Goal: Navigation & Orientation: Find specific page/section

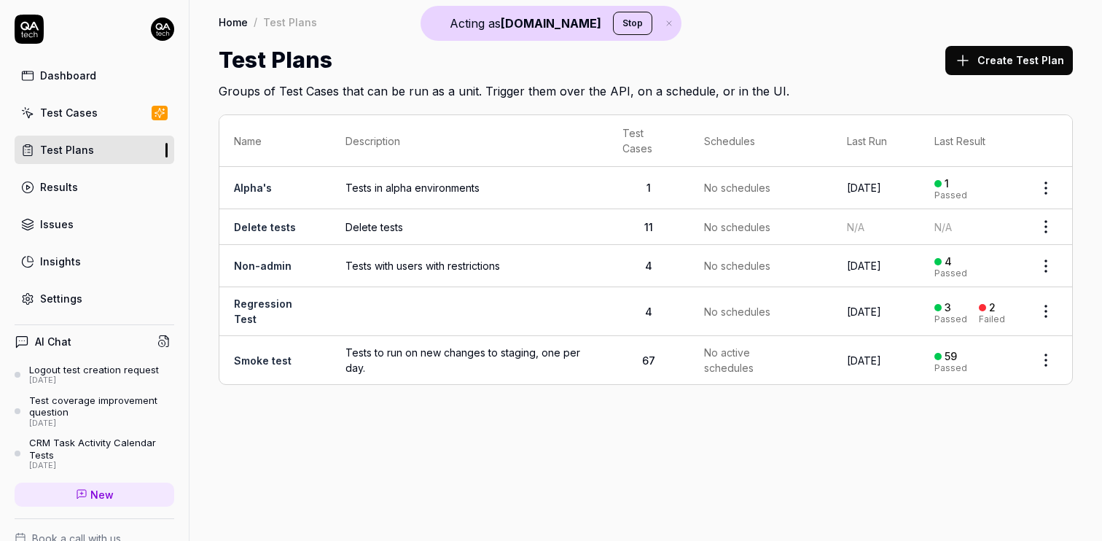
click at [93, 118] on div "Test Cases" at bounding box center [69, 112] width 58 height 15
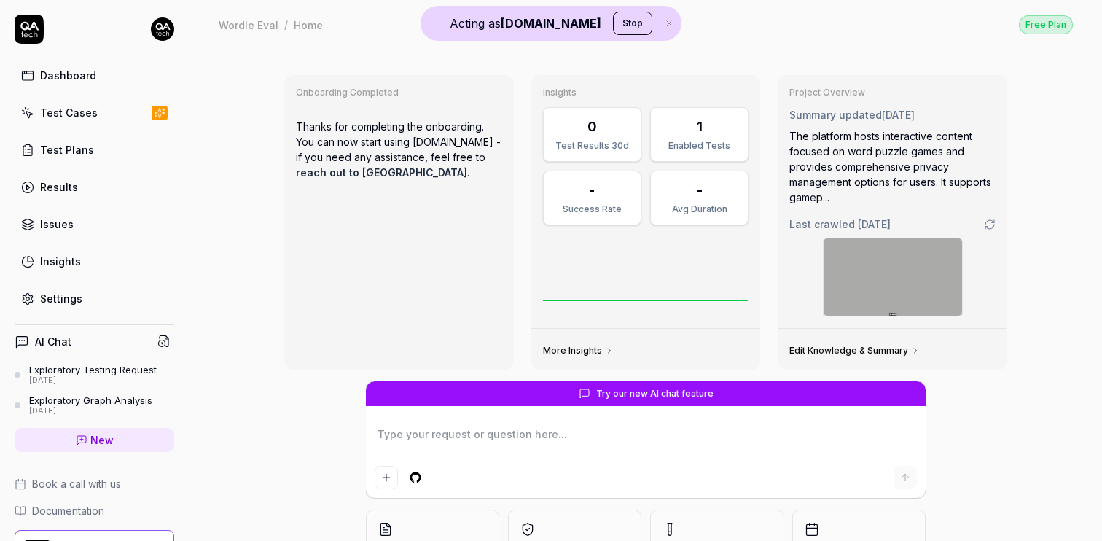
click at [175, 27] on div "Dashboard Test Cases Test Plans Results Issues Insights Settings" at bounding box center [94, 164] width 189 height 298
click at [160, 27] on html "Acting as QA.tech Stop Dashboard Test Cases Test Plans Results Issues Insights …" at bounding box center [551, 270] width 1102 height 541
click at [58, 34] on html "Acting as QA.tech Stop Dashboard Test Cases Test Plans Results Issues Insights …" at bounding box center [551, 270] width 1102 height 541
click at [613, 20] on button "Stop" at bounding box center [632, 23] width 39 height 23
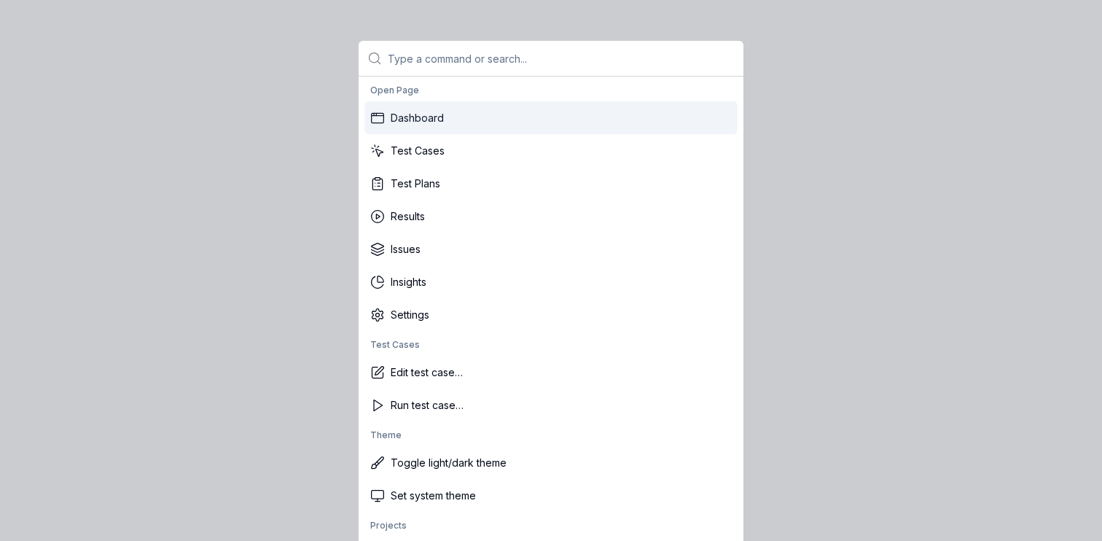
type textarea "*"
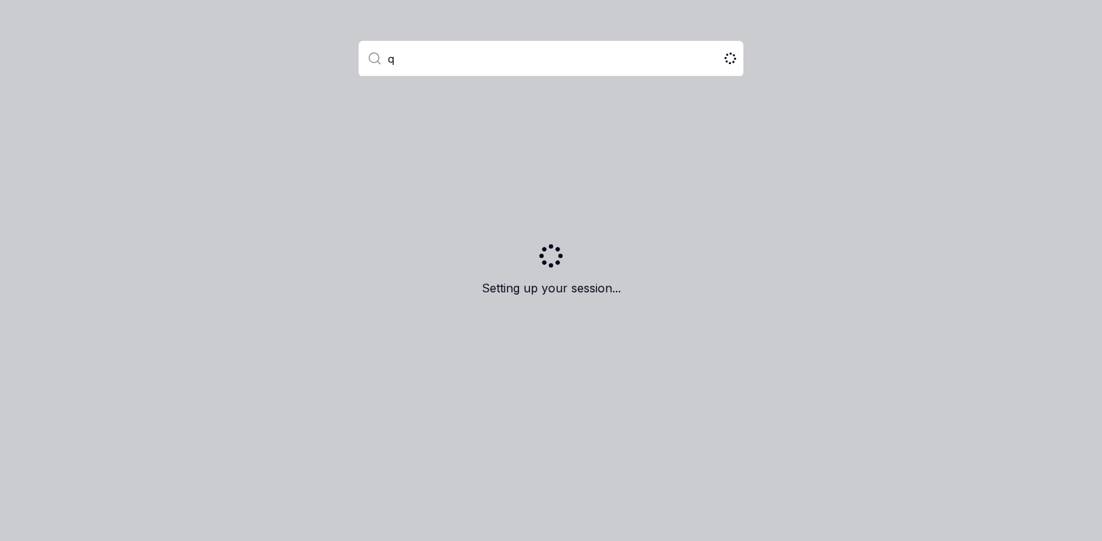
type input "qa"
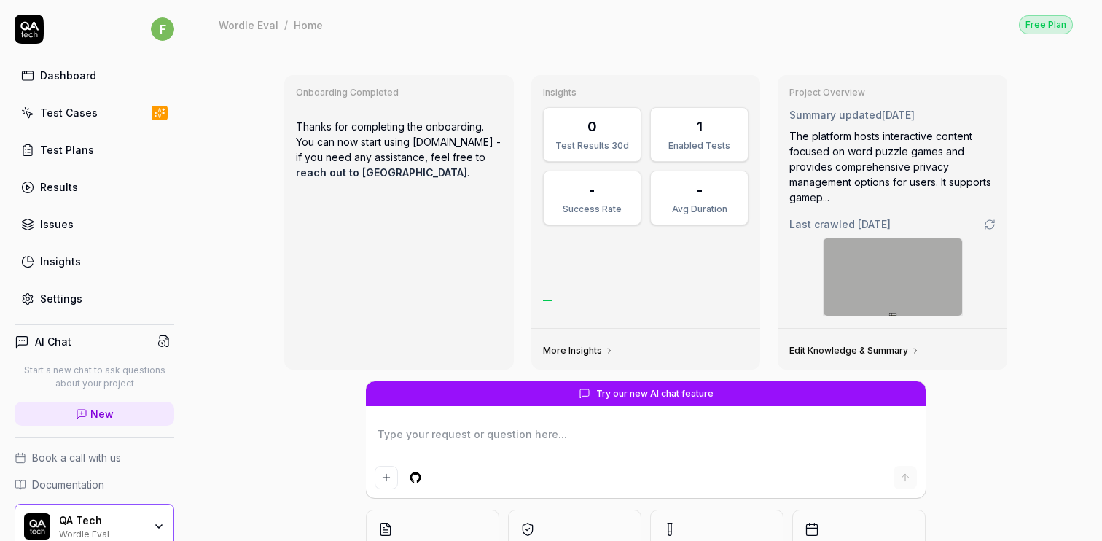
type textarea "*"
click at [377, 216] on div "Onboarding Completed Thanks for completing the onboarding. You can now start us…" at bounding box center [399, 222] width 230 height 294
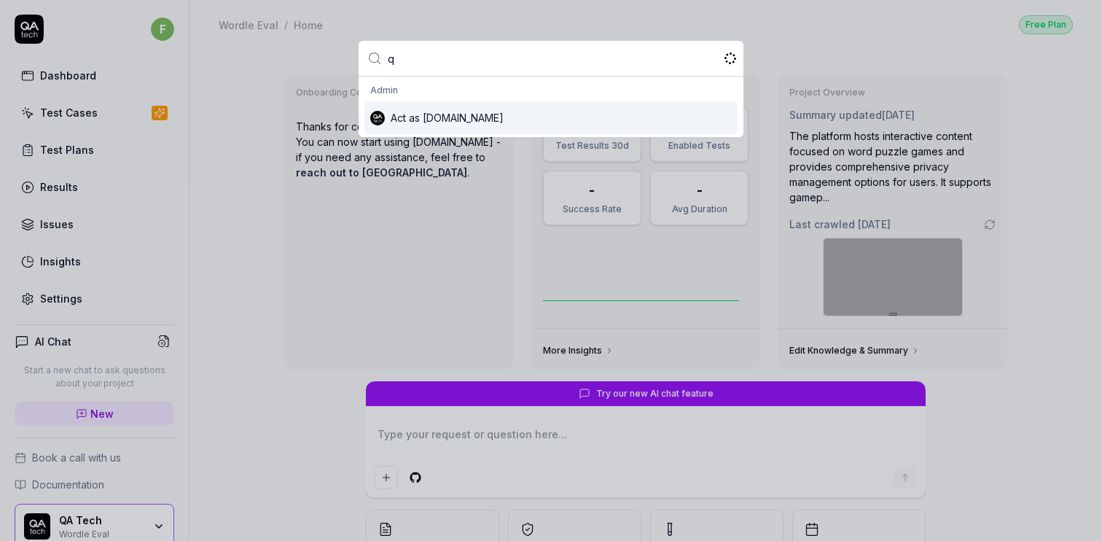
type input "qa"
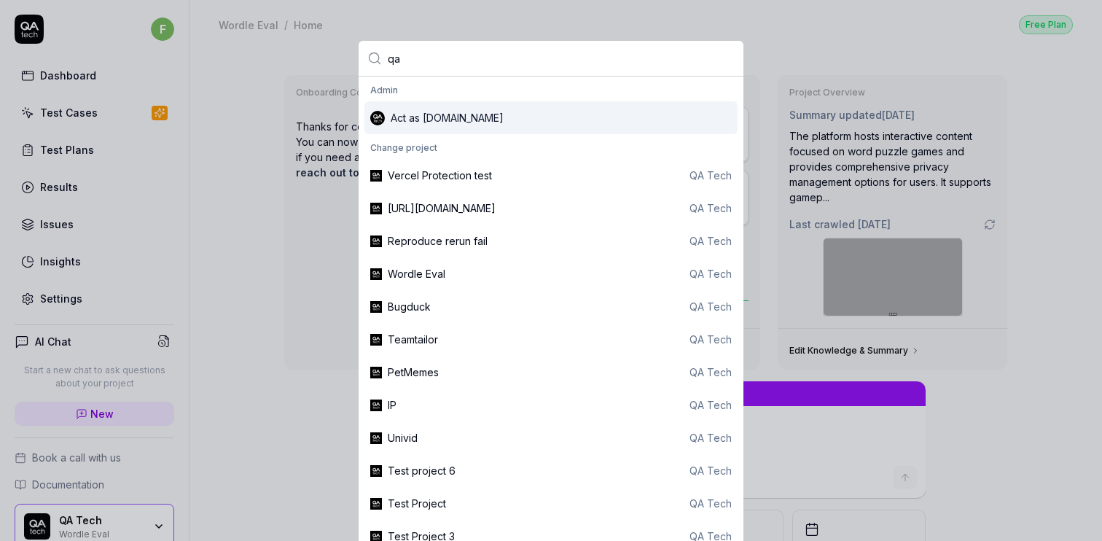
type textarea "*"
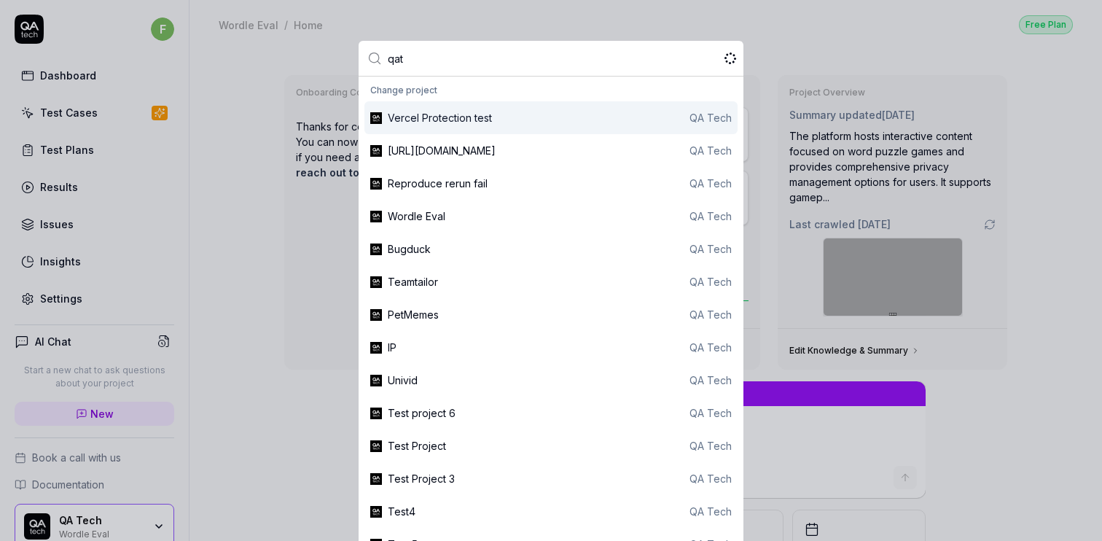
type input "qate"
type textarea "*"
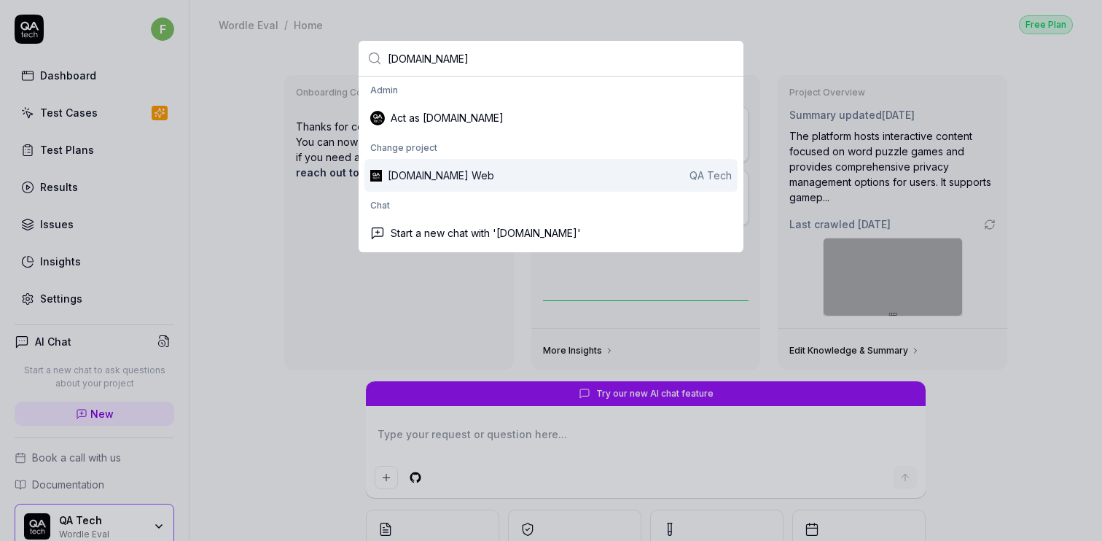
type input "qa.tech"
click at [477, 173] on div "QA.tech Web QA Tech" at bounding box center [560, 175] width 344 height 15
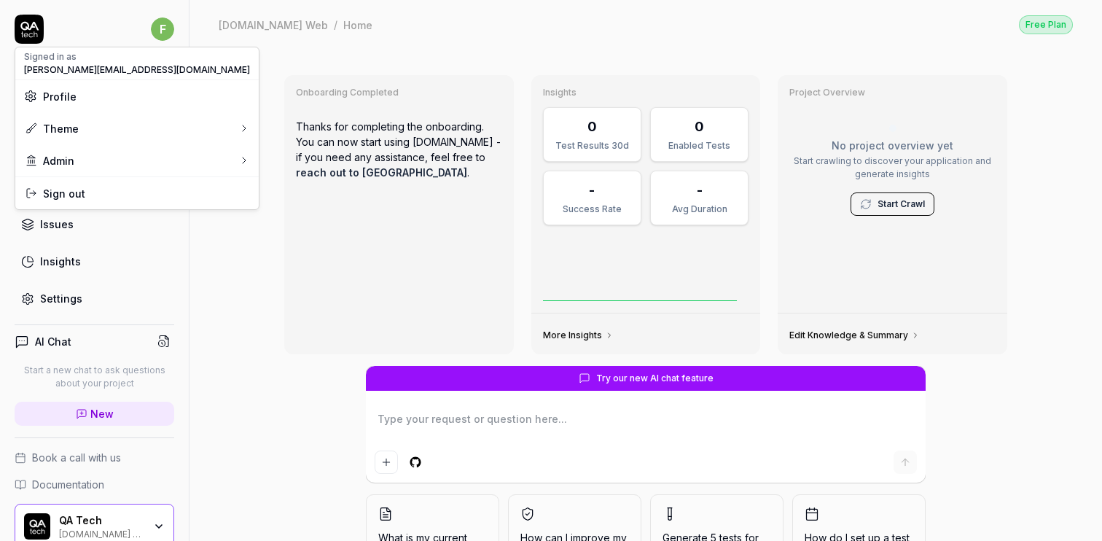
click at [168, 32] on html "f Dashboard Test Cases Test Plans Results Issues Insights Settings AI Chat Star…" at bounding box center [551, 270] width 1102 height 541
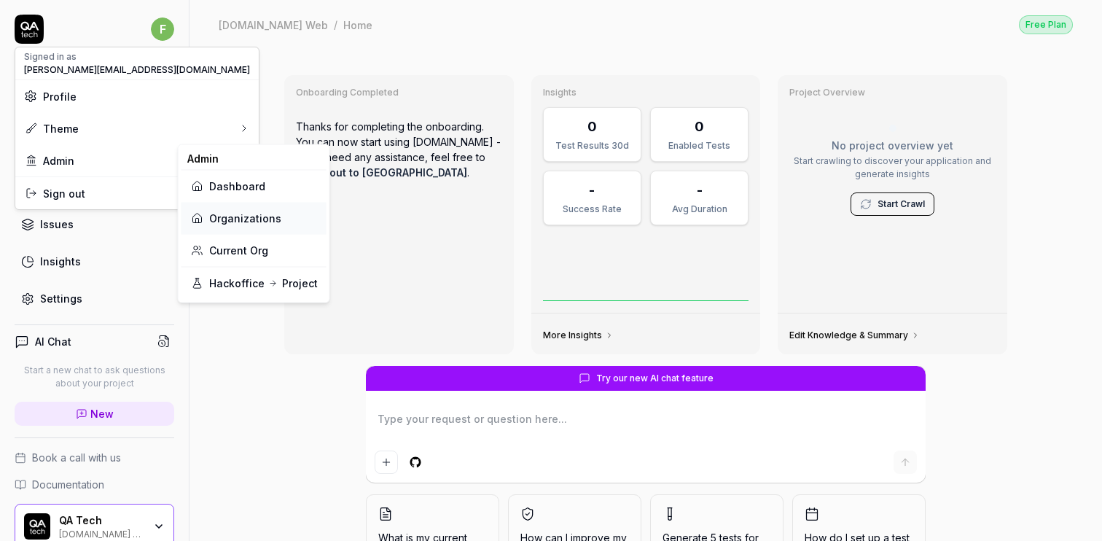
click at [254, 219] on link "Organizations" at bounding box center [254, 218] width 128 height 32
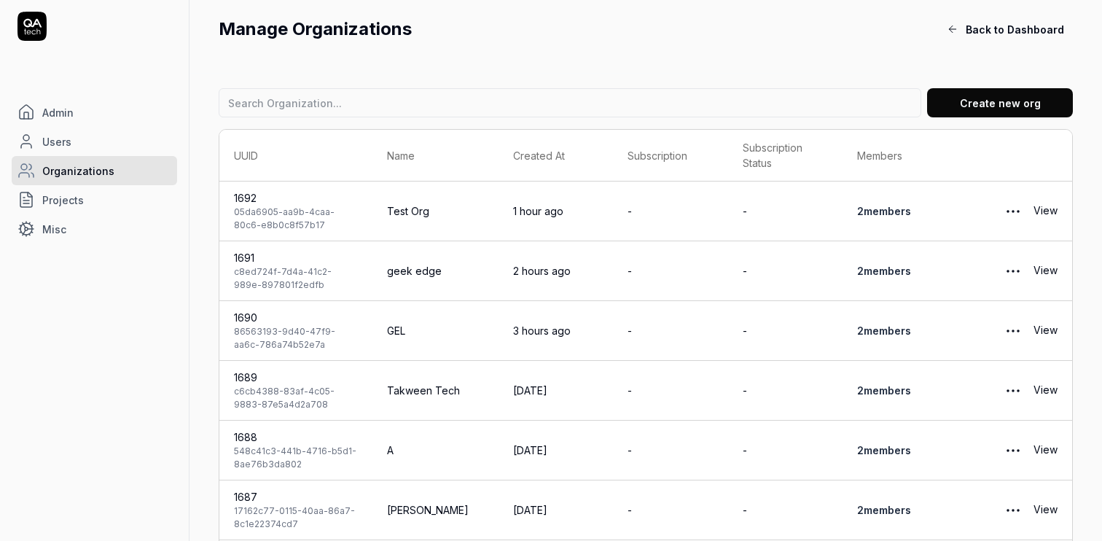
click at [121, 176] on link "Organizations" at bounding box center [94, 170] width 165 height 29
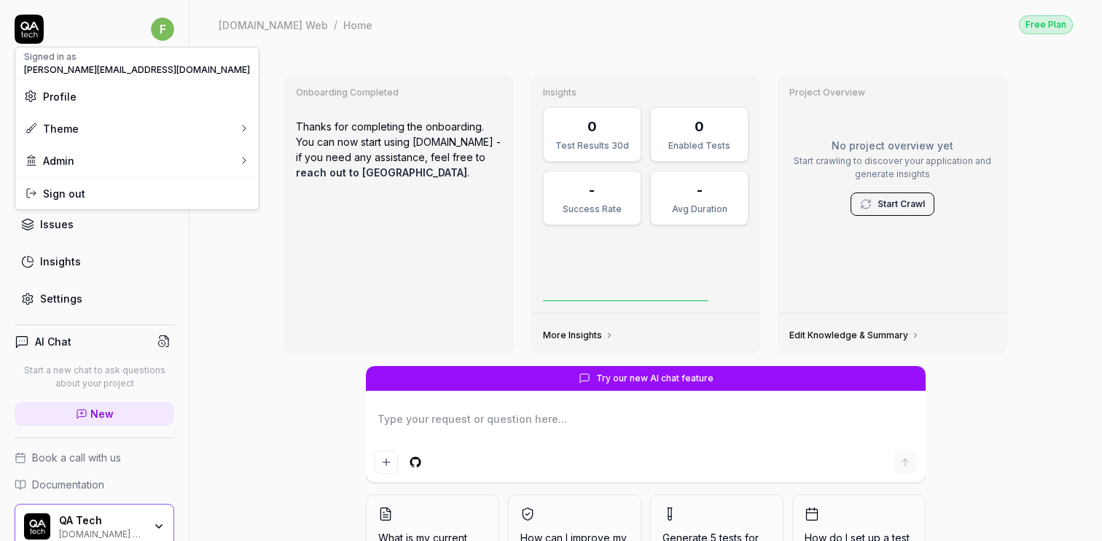
click at [171, 25] on html "f Dashboard Test Cases Test Plans Results Issues Insights Settings AI Chat Star…" at bounding box center [551, 270] width 1102 height 541
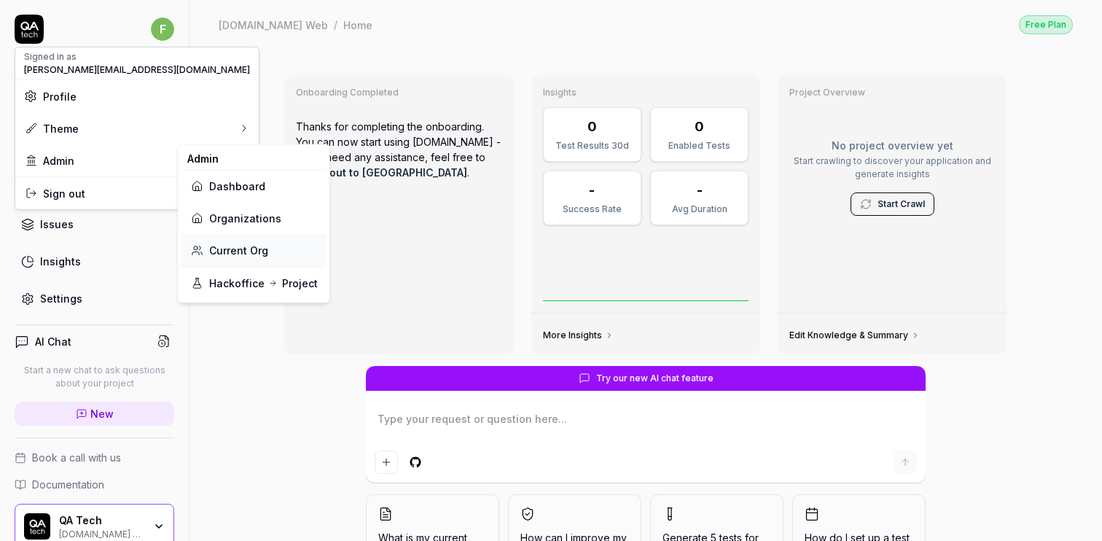
type textarea "*"
click at [216, 241] on link "Current Org" at bounding box center [254, 250] width 128 height 32
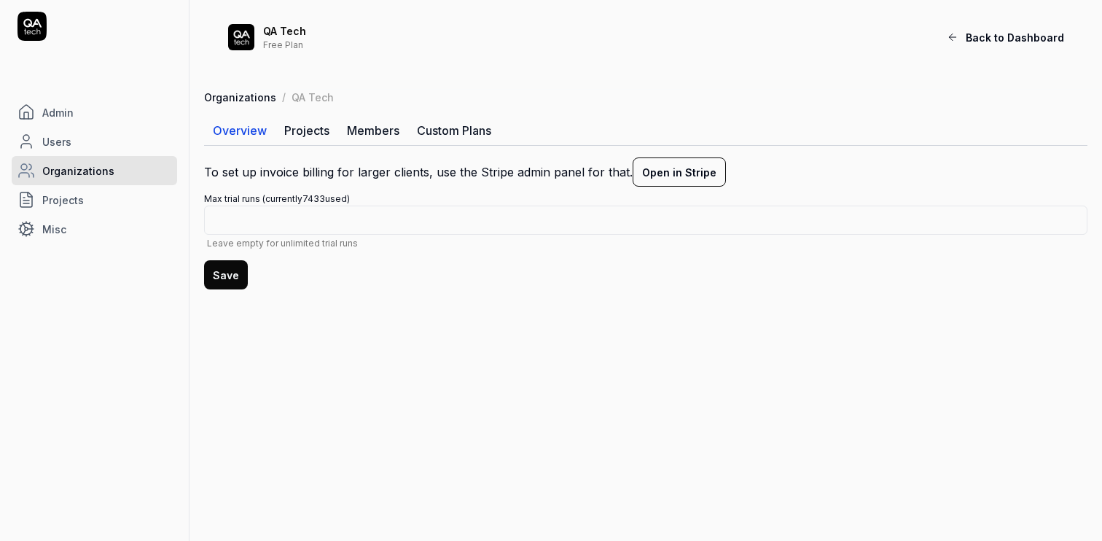
click at [357, 124] on link "Members" at bounding box center [373, 130] width 70 height 29
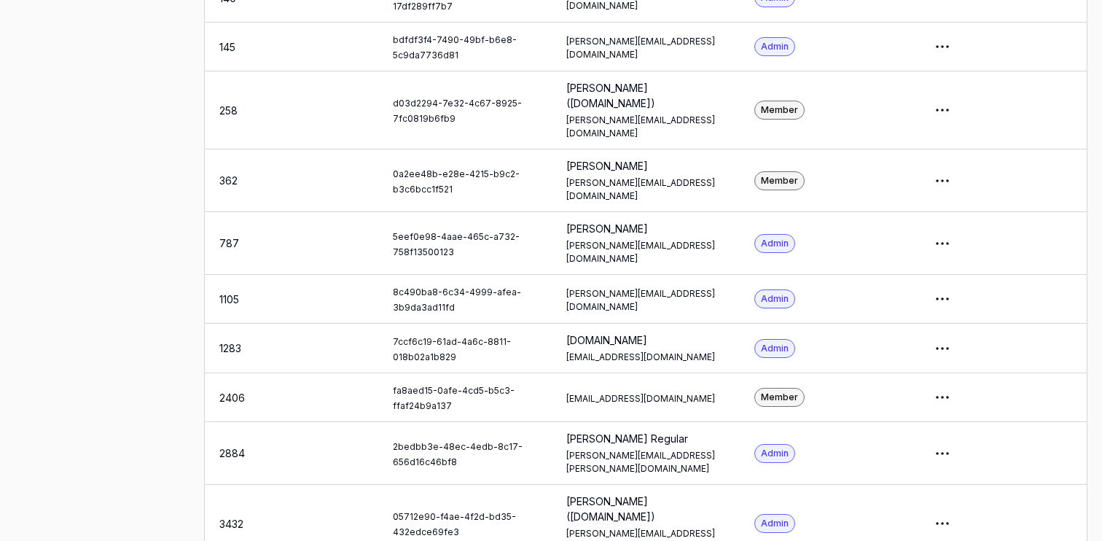
scroll to position [864, 0]
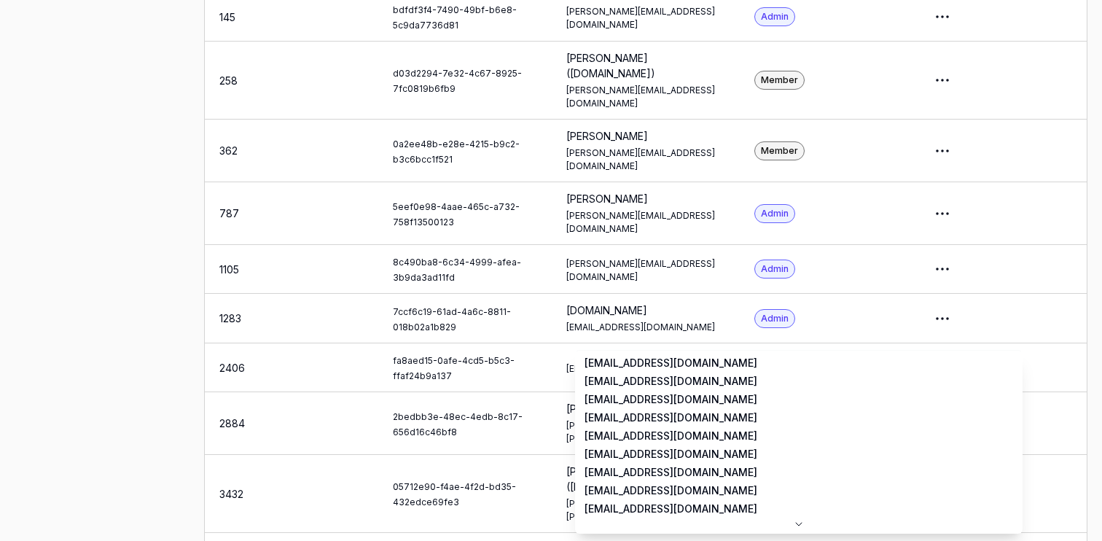
scroll to position [17, 0]
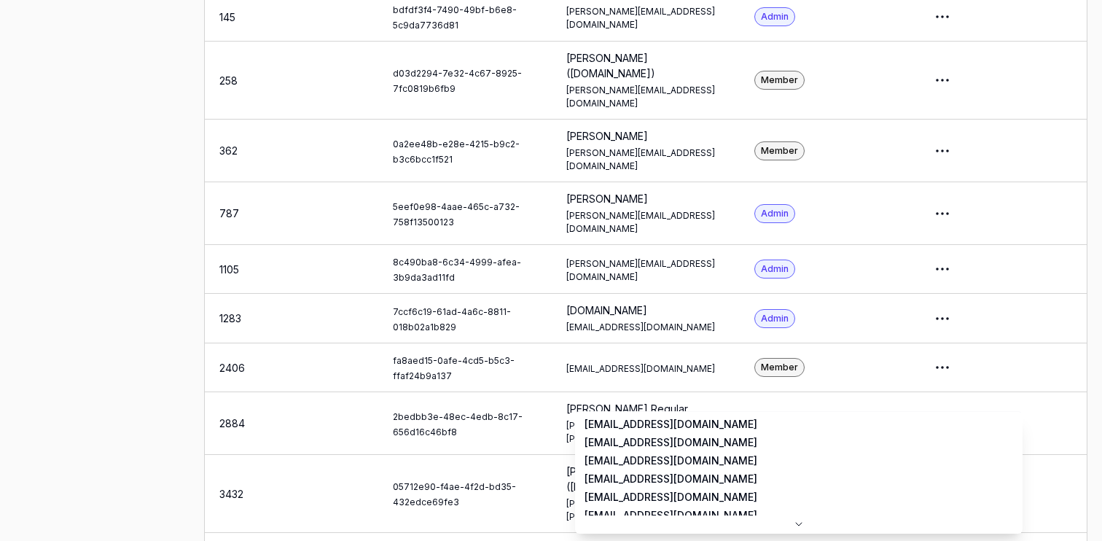
click at [649, 526] on div at bounding box center [799, 523] width 446 height 17
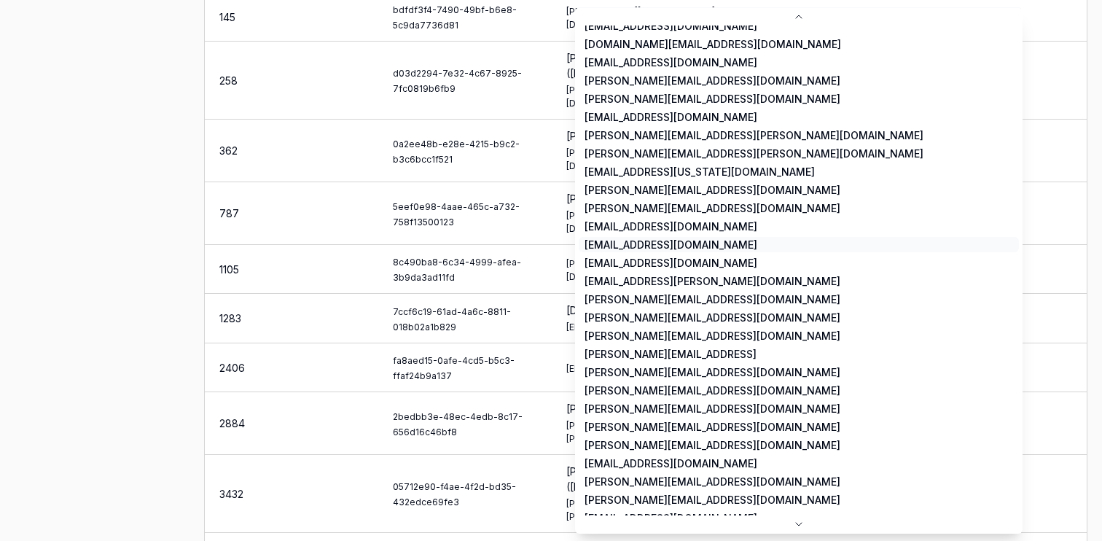
scroll to position [2386, 0]
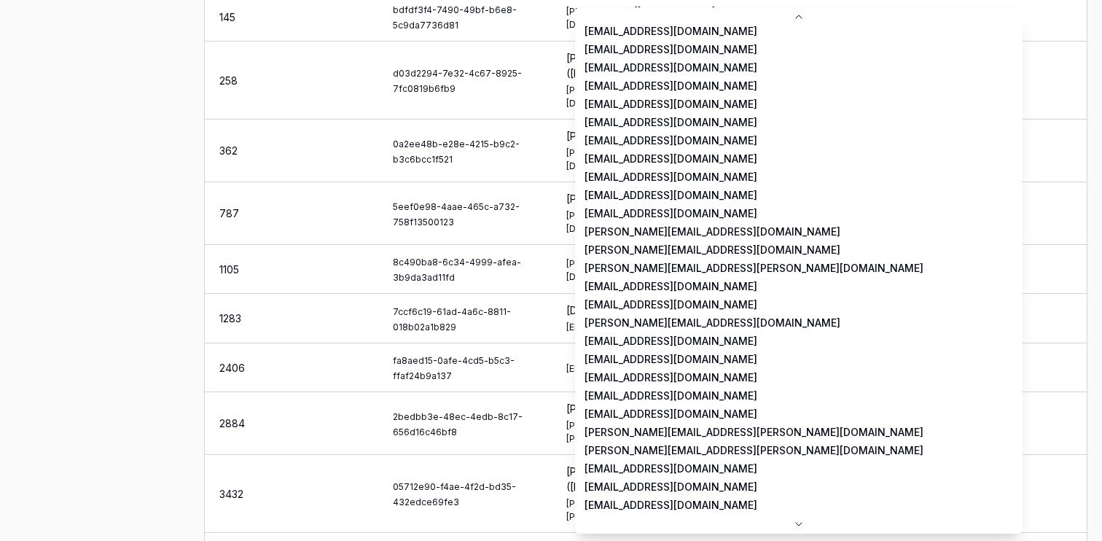
scroll to position [17248, 0]
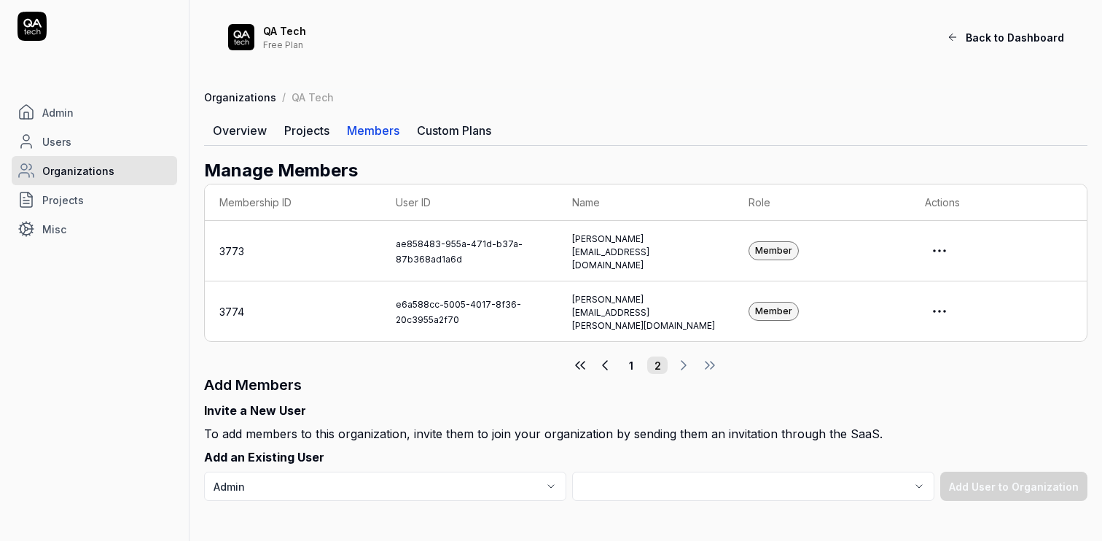
click at [638, 356] on button "1" at bounding box center [631, 364] width 20 height 17
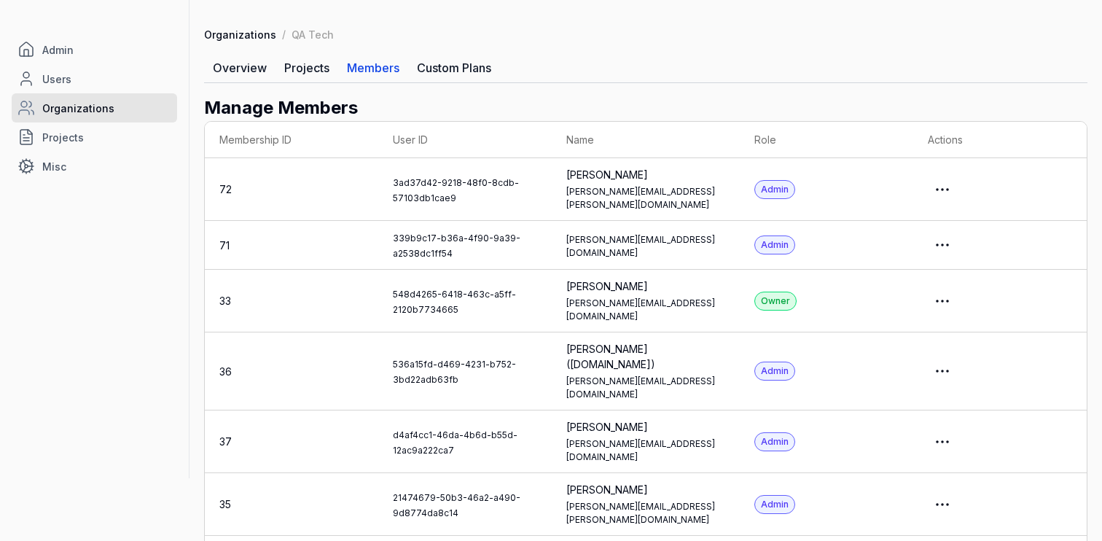
scroll to position [28, 0]
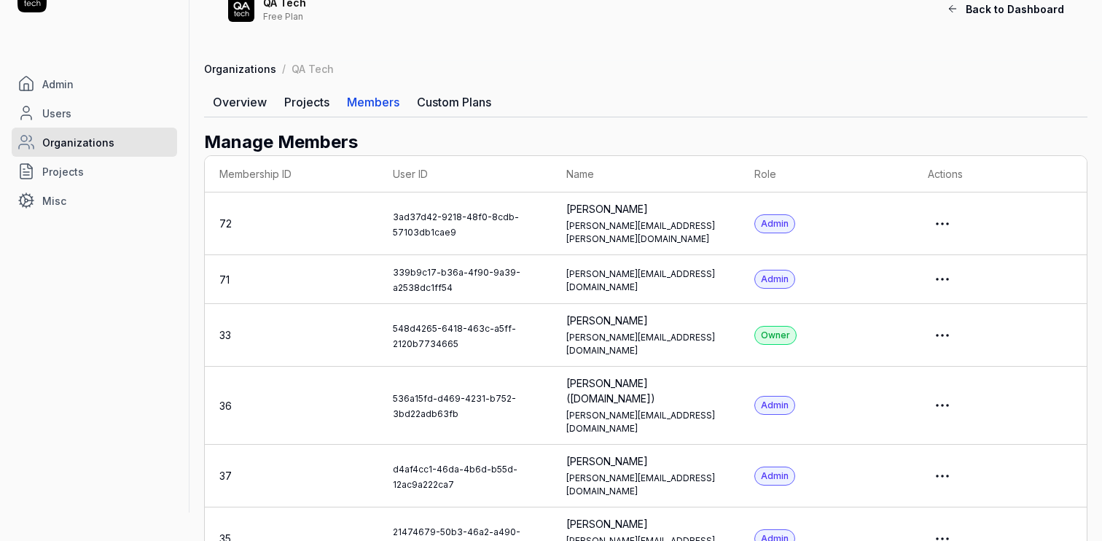
click at [65, 118] on span "Users" at bounding box center [56, 113] width 29 height 15
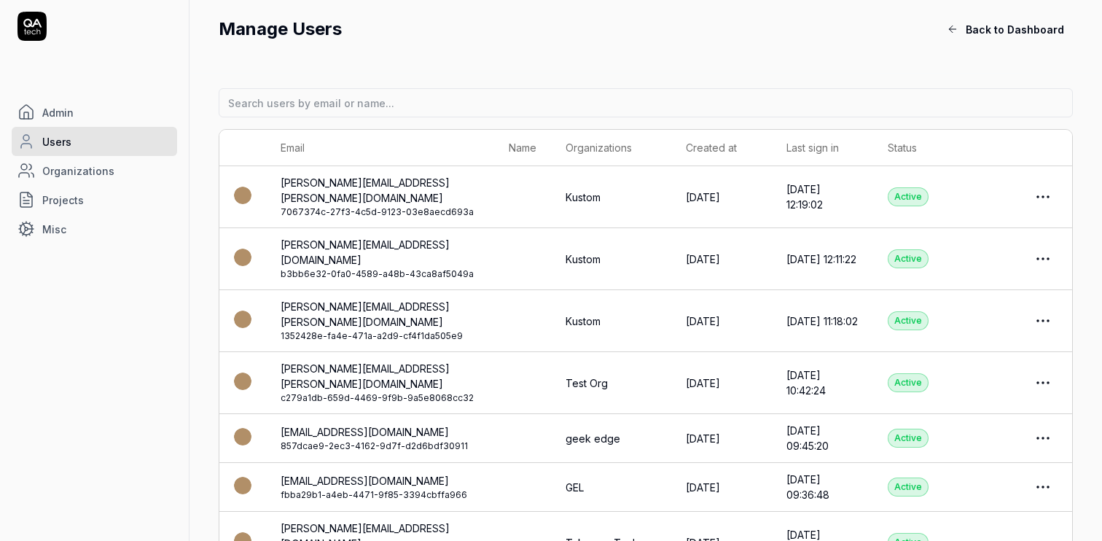
click at [63, 121] on link "Admin" at bounding box center [94, 112] width 165 height 29
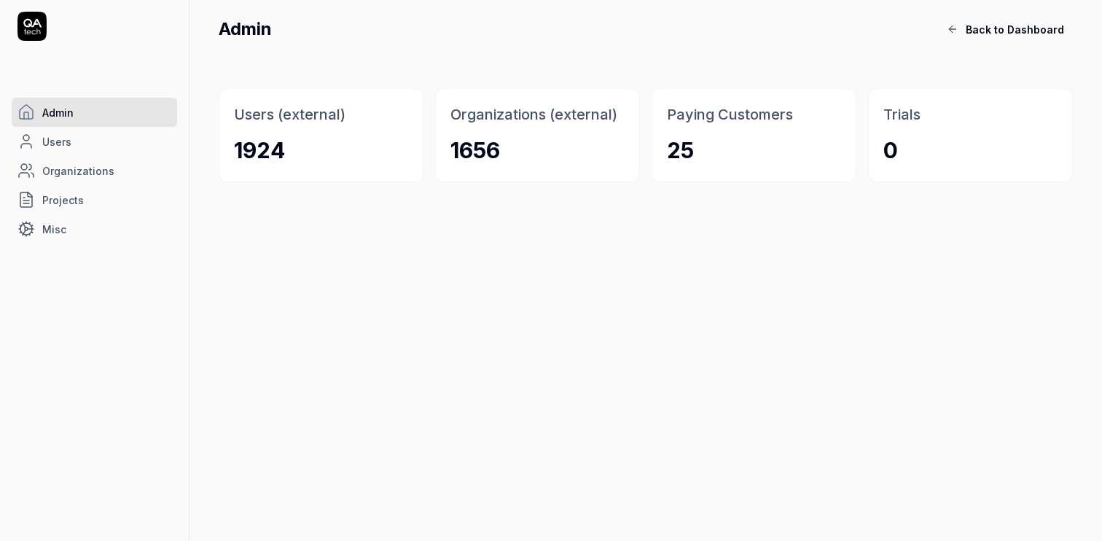
click at [46, 195] on span "Projects" at bounding box center [63, 199] width 42 height 15
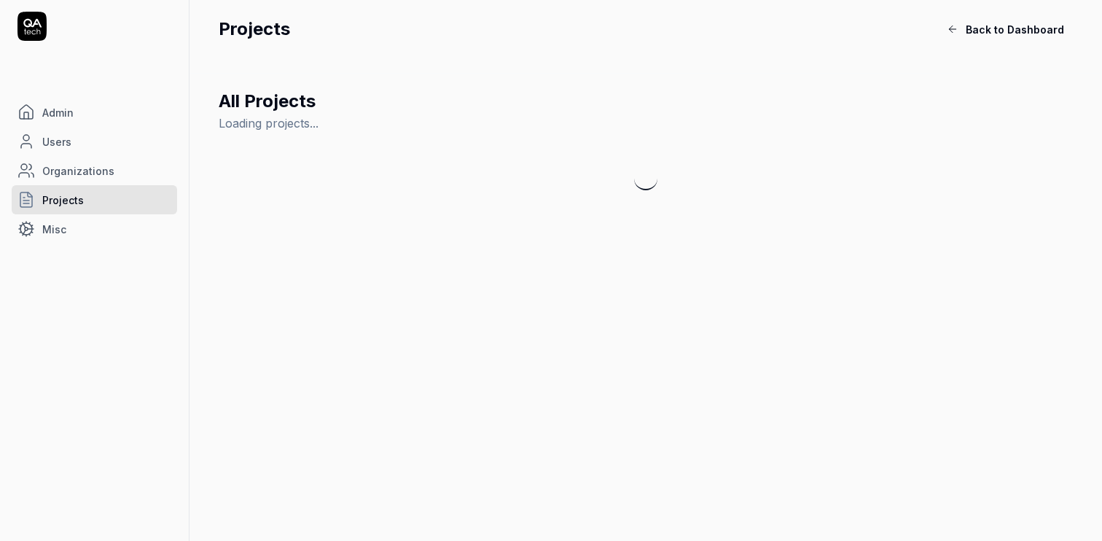
click at [77, 238] on link "Misc" at bounding box center [94, 228] width 165 height 29
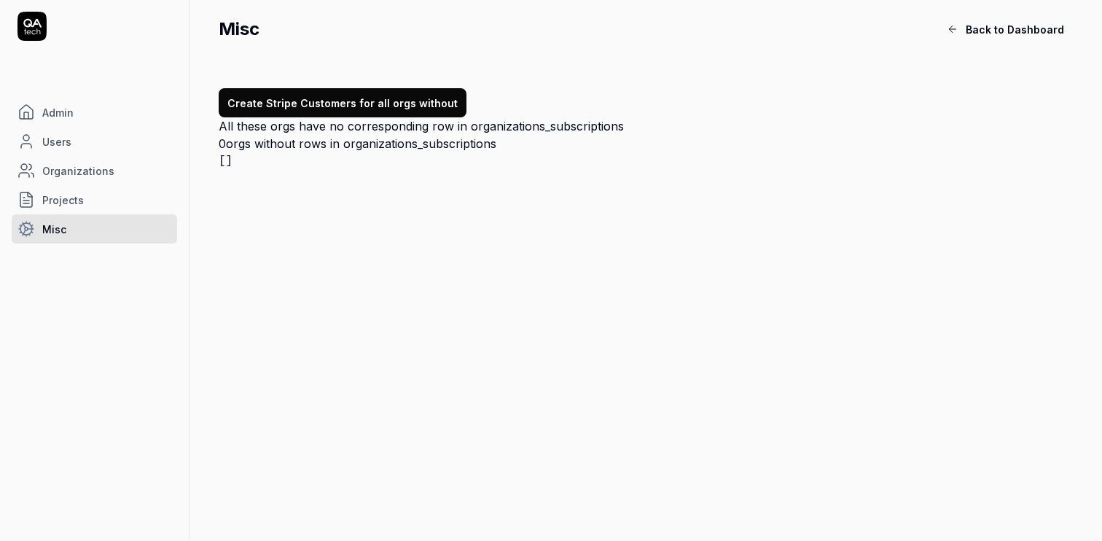
click at [77, 104] on link "Admin" at bounding box center [94, 112] width 165 height 29
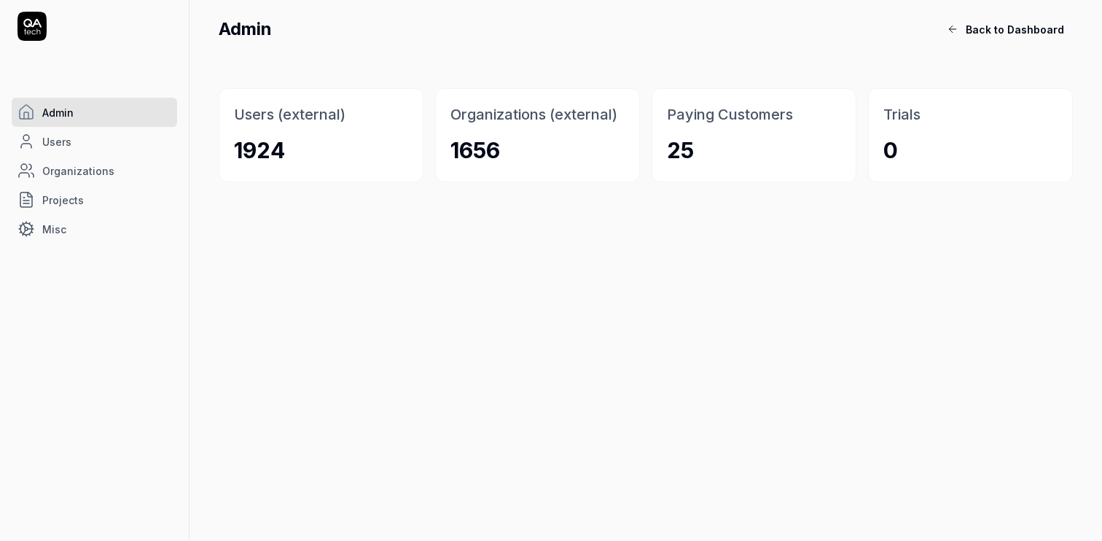
click at [23, 21] on icon at bounding box center [31, 26] width 29 height 29
click at [26, 28] on icon at bounding box center [31, 26] width 29 height 29
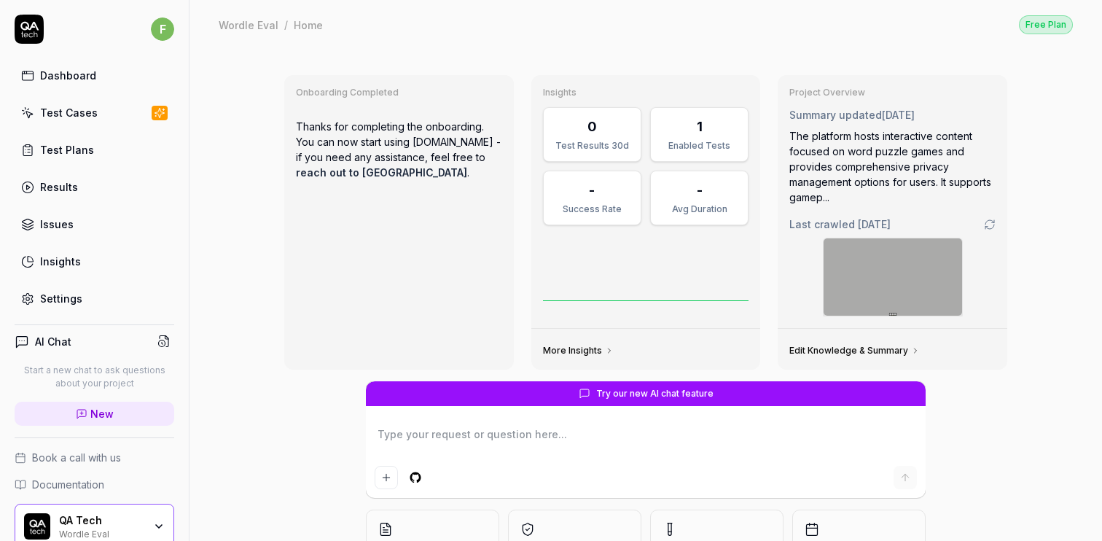
click at [127, 522] on div "QA Tech" at bounding box center [101, 520] width 85 height 13
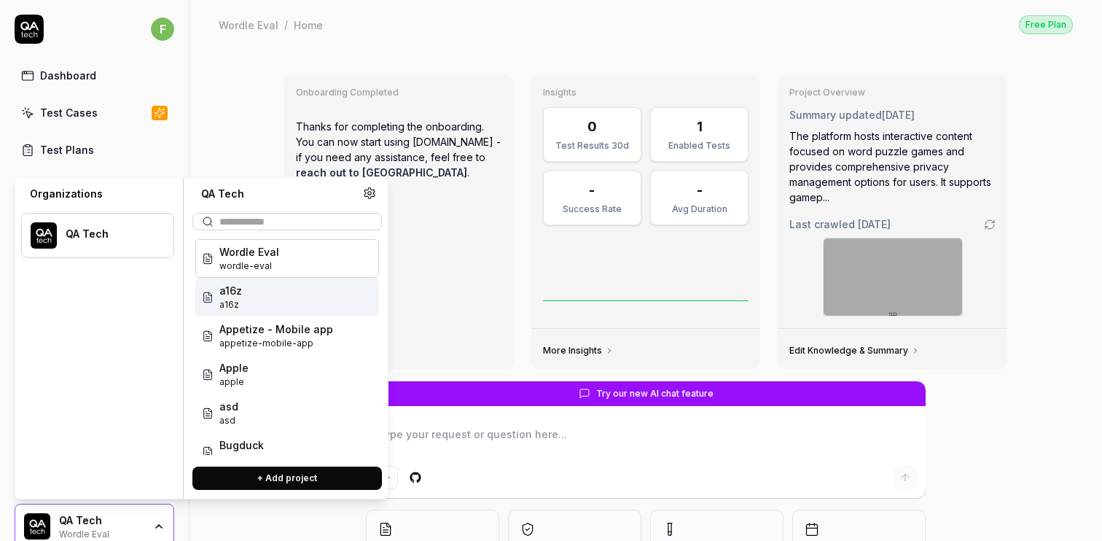
click at [89, 246] on div "QA Tech" at bounding box center [97, 235] width 153 height 45
type textarea "*"
click at [39, 232] on img at bounding box center [44, 235] width 26 height 26
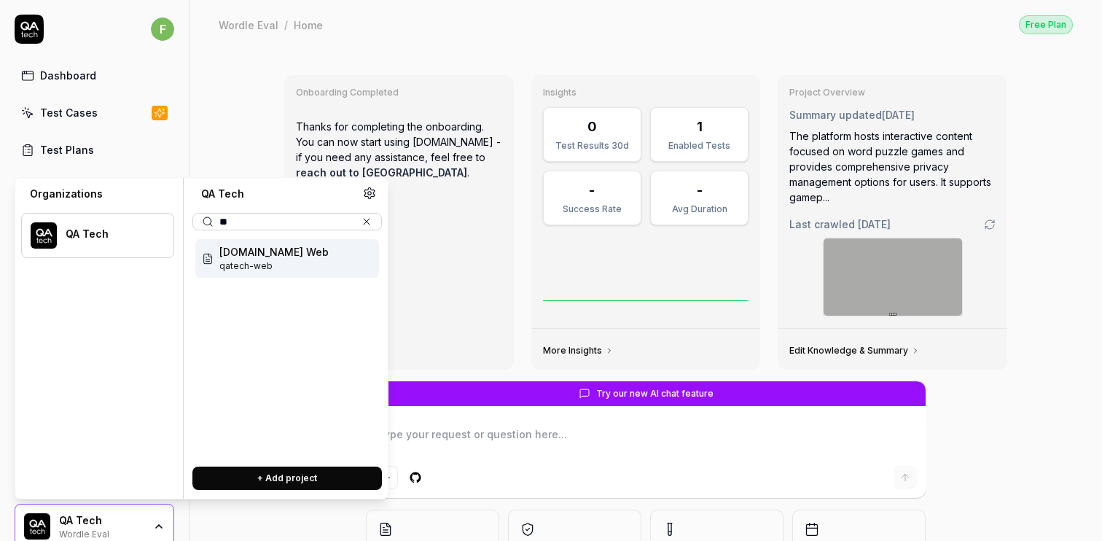
type input "**"
click at [259, 257] on span "[DOMAIN_NAME] Web" at bounding box center [273, 251] width 109 height 15
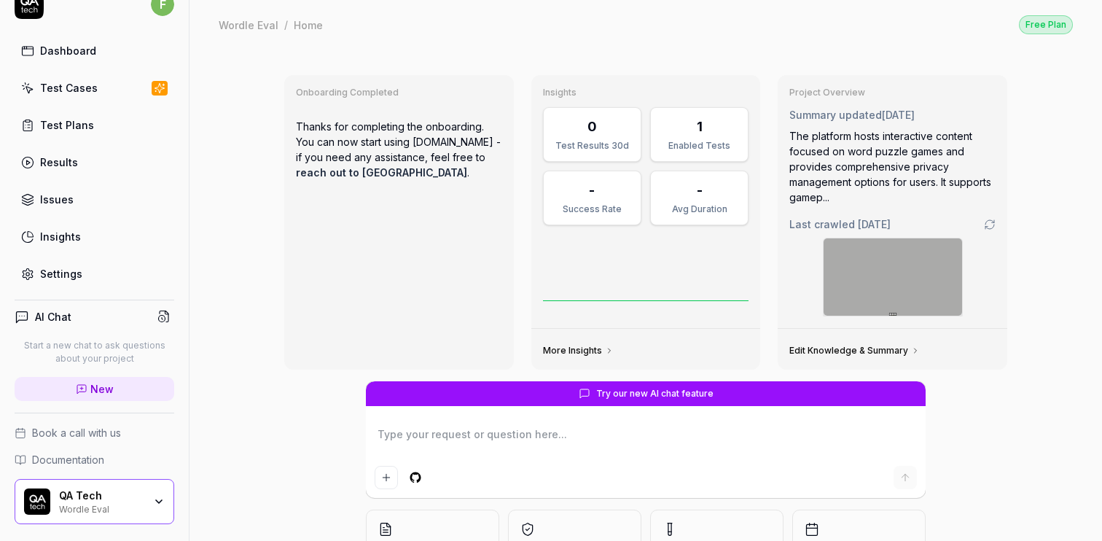
scroll to position [40, 0]
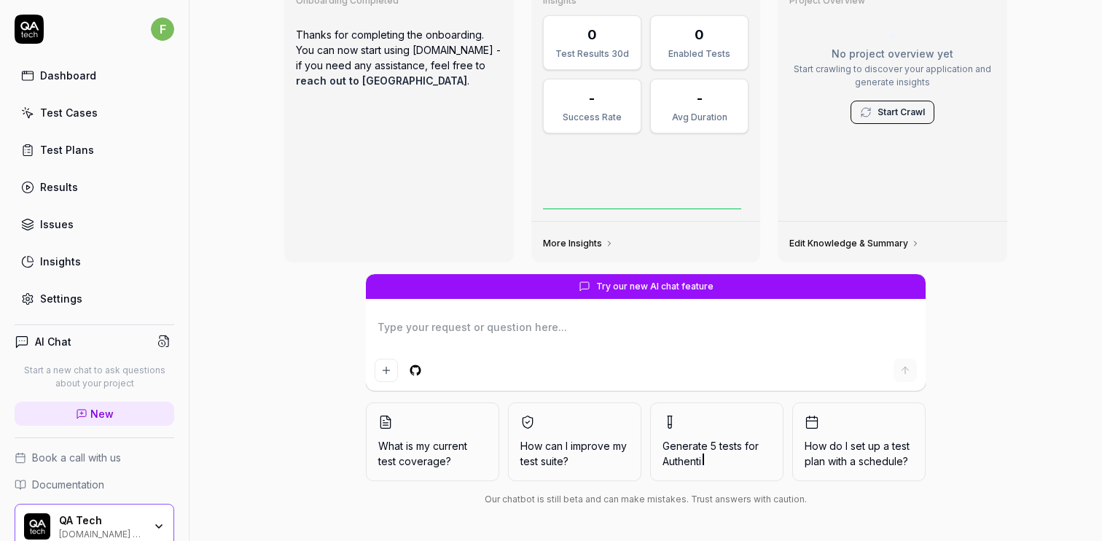
scroll to position [64, 0]
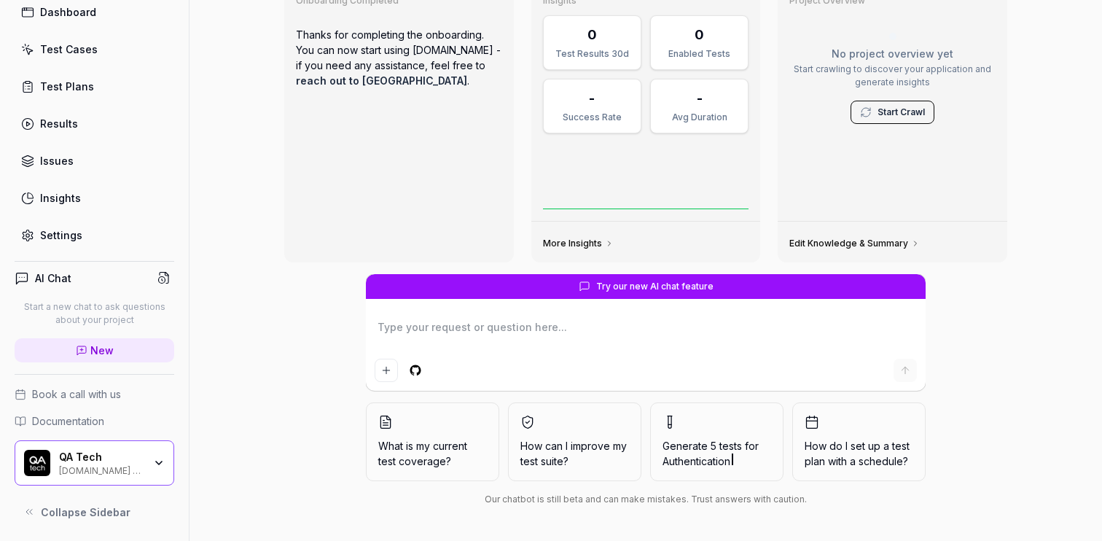
click at [69, 239] on div "Settings" at bounding box center [61, 234] width 42 height 15
type textarea "*"
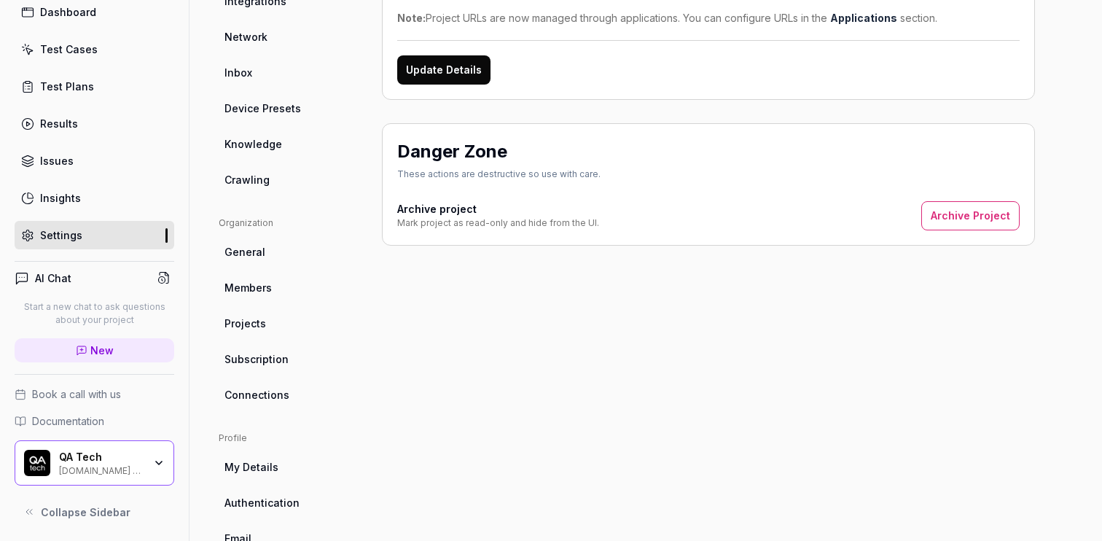
scroll to position [283, 0]
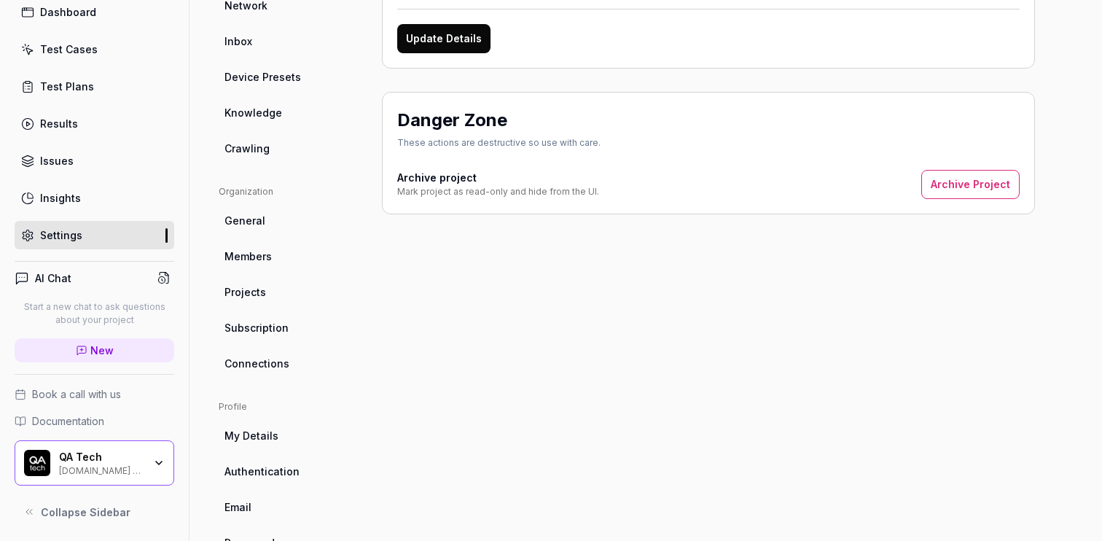
click at [259, 256] on span "Members" at bounding box center [247, 255] width 47 height 15
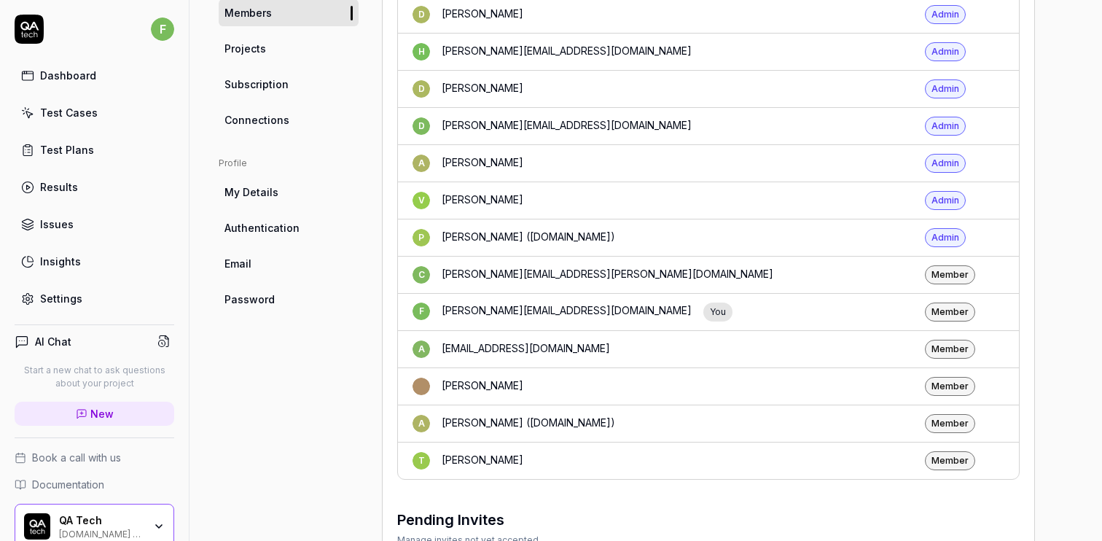
scroll to position [539, 0]
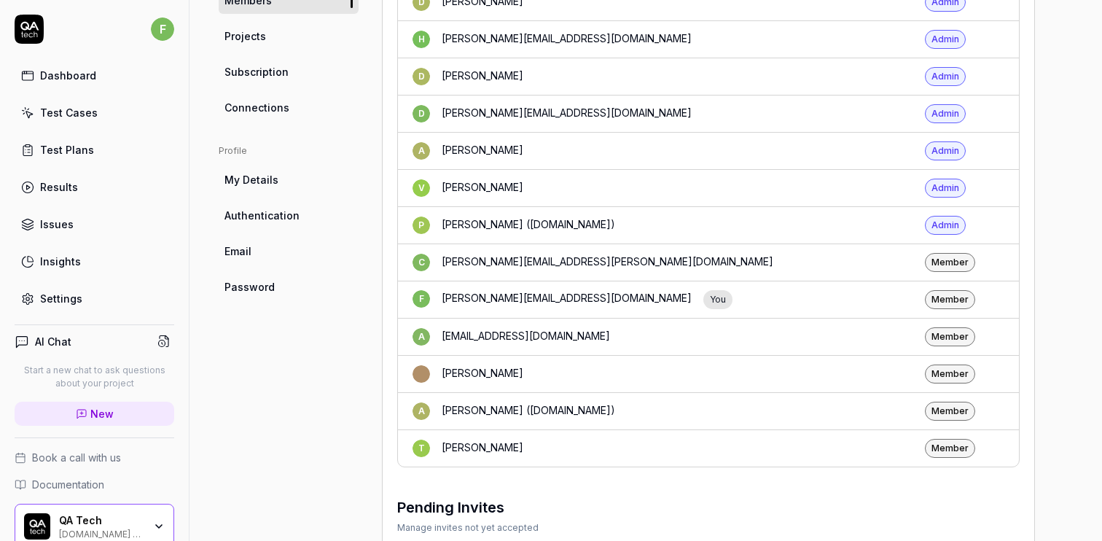
click at [468, 328] on div "ansgar.bengtcen@qa.tech" at bounding box center [526, 336] width 168 height 17
click at [951, 327] on div "Member" at bounding box center [950, 336] width 50 height 19
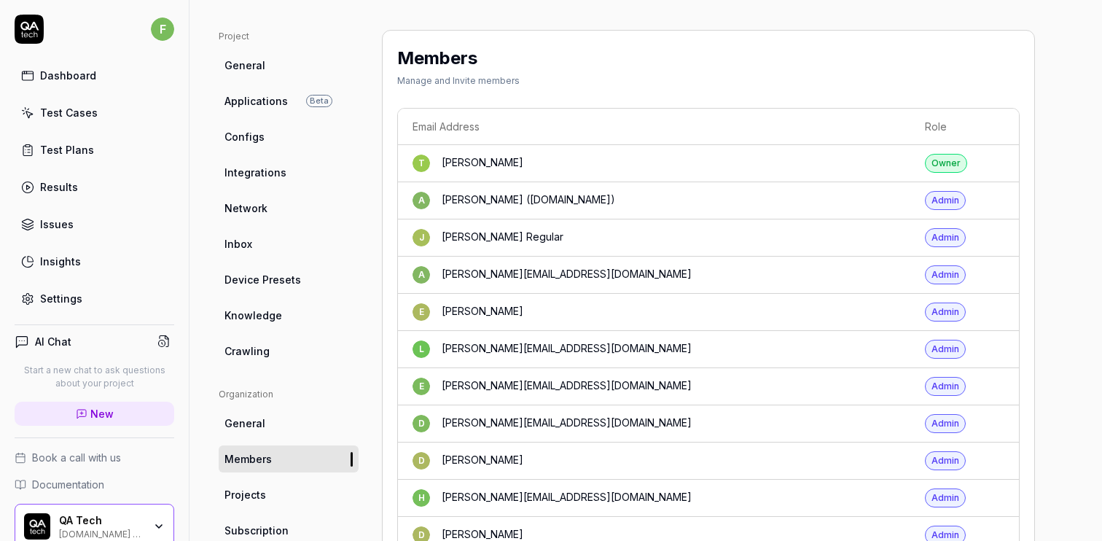
scroll to position [0, 0]
